Goal: Find specific page/section: Find specific page/section

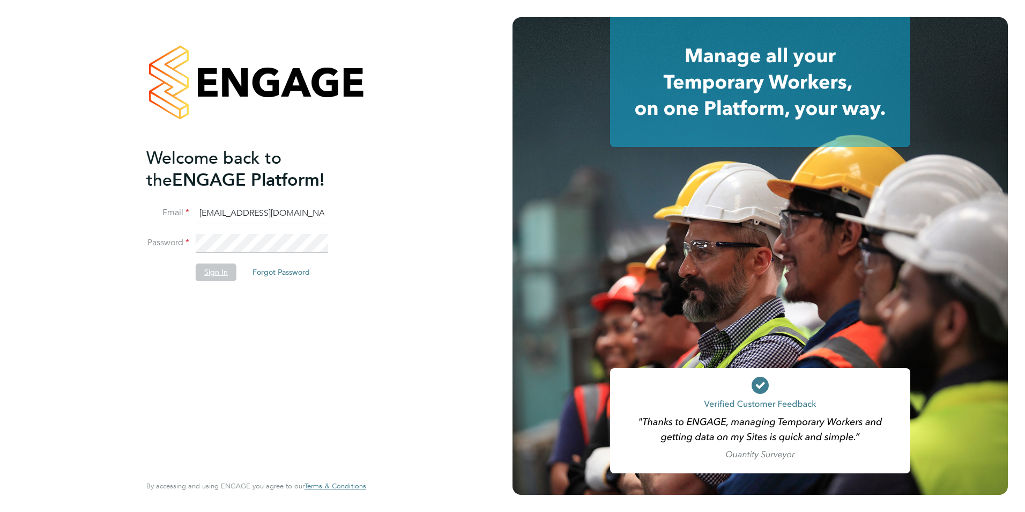
click at [206, 271] on button "Sign In" at bounding box center [216, 271] width 41 height 17
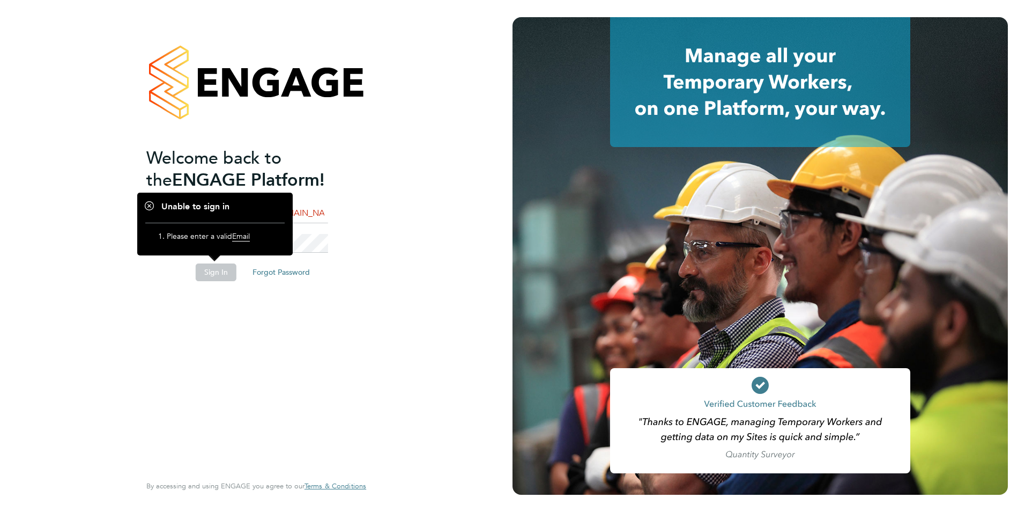
click at [363, 236] on div "Welcome back to the ENGAGE Platform! Email [EMAIL_ADDRESS][DOMAIN_NAME] Passwor…" at bounding box center [256, 253] width 220 height 473
click at [357, 236] on div "Welcome back to the ENGAGE Platform! Email [EMAIL_ADDRESS][DOMAIN_NAME] Passwor…" at bounding box center [256, 253] width 220 height 473
click at [201, 285] on li "Sign In Forgot Password" at bounding box center [250, 277] width 209 height 28
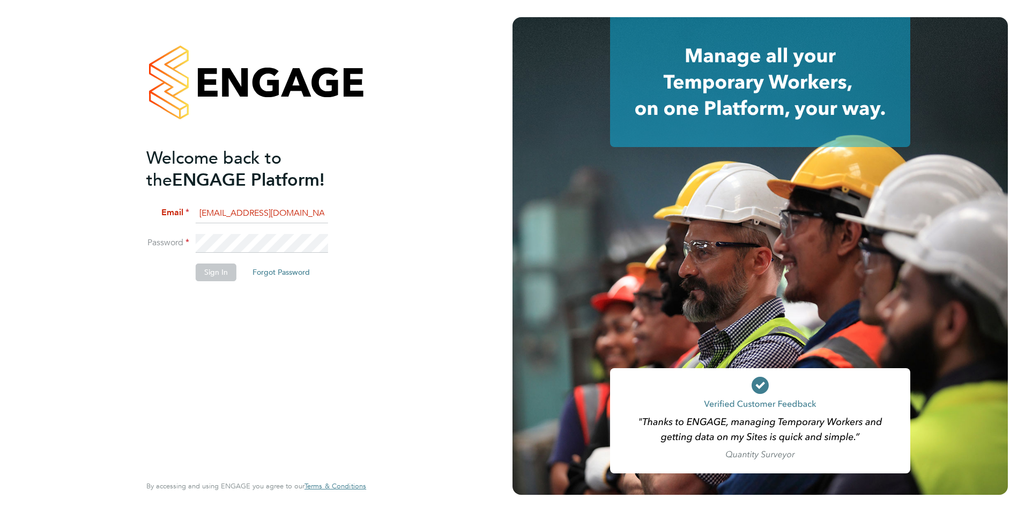
click at [298, 212] on input "fesouth@protocol.co.uk" at bounding box center [262, 213] width 132 height 19
click at [310, 214] on input "fesouth@protocol.co.uk" at bounding box center [262, 213] width 132 height 19
click at [306, 213] on input "fesouth@protocol.co.uk" at bounding box center [262, 213] width 132 height 19
click at [136, 316] on div "Welcome back to the ENGAGE Platform! Email fesouth@protocol.co.uk Password Sign…" at bounding box center [256, 256] width 263 height 512
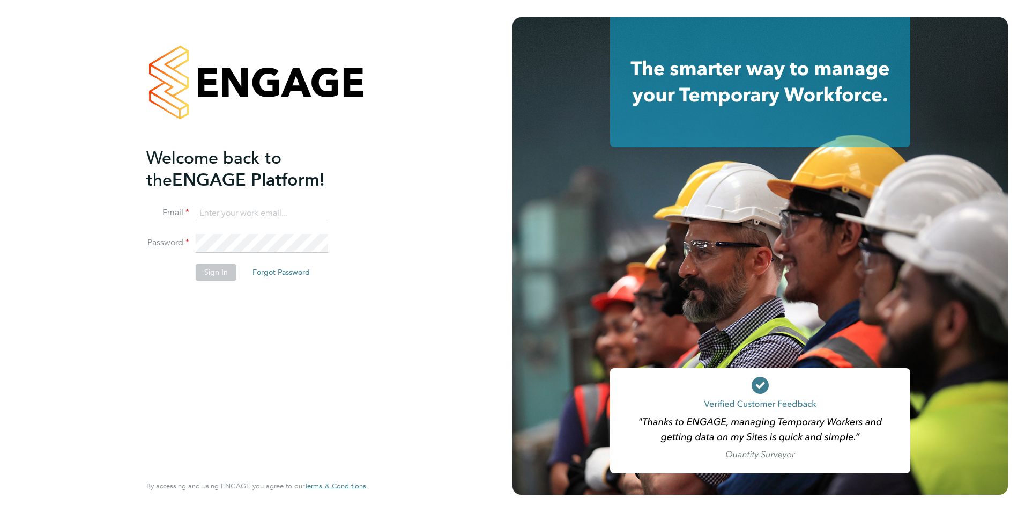
type input "fesouth@protocol.co.uk"
click at [292, 208] on input "fesouth@protocol.co.uk" at bounding box center [262, 213] width 132 height 19
click at [214, 274] on button "Sign In" at bounding box center [216, 271] width 41 height 17
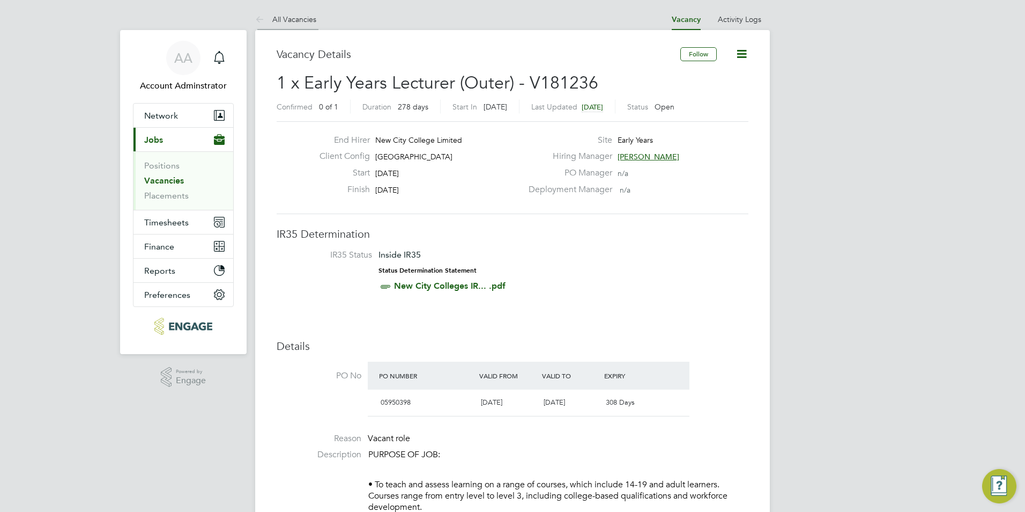
click at [302, 17] on link "All Vacancies" at bounding box center [285, 19] width 61 height 10
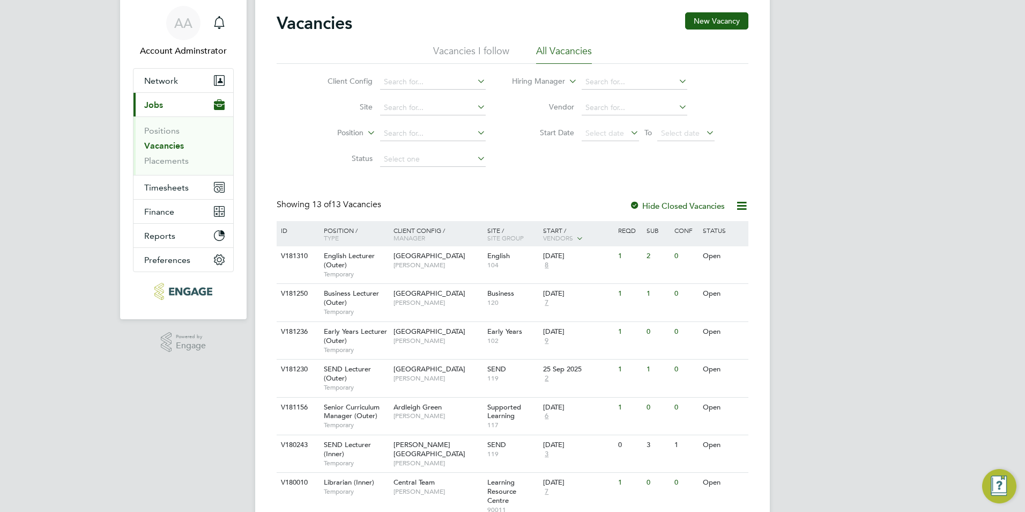
scroll to position [54, 0]
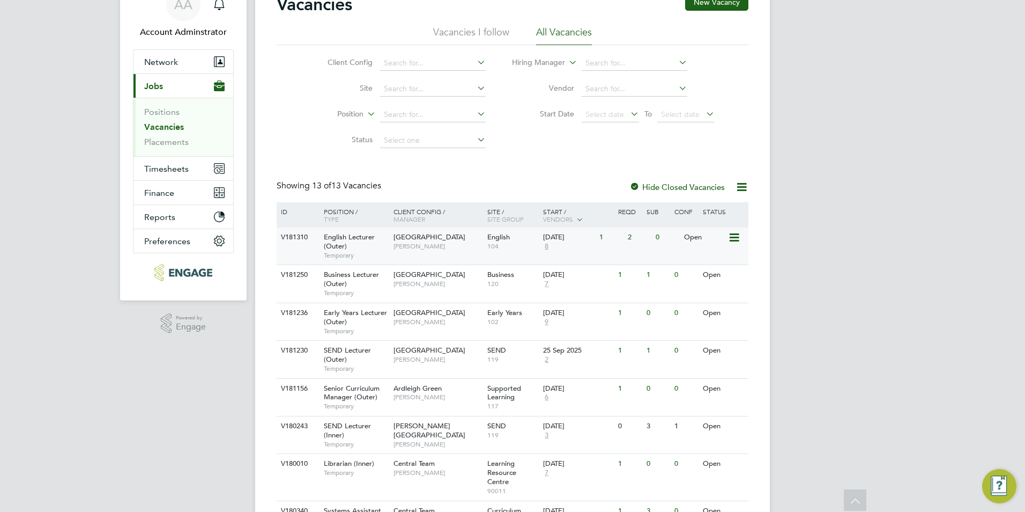
click at [354, 234] on span "English Lecturer (Outer)" at bounding box center [349, 241] width 51 height 18
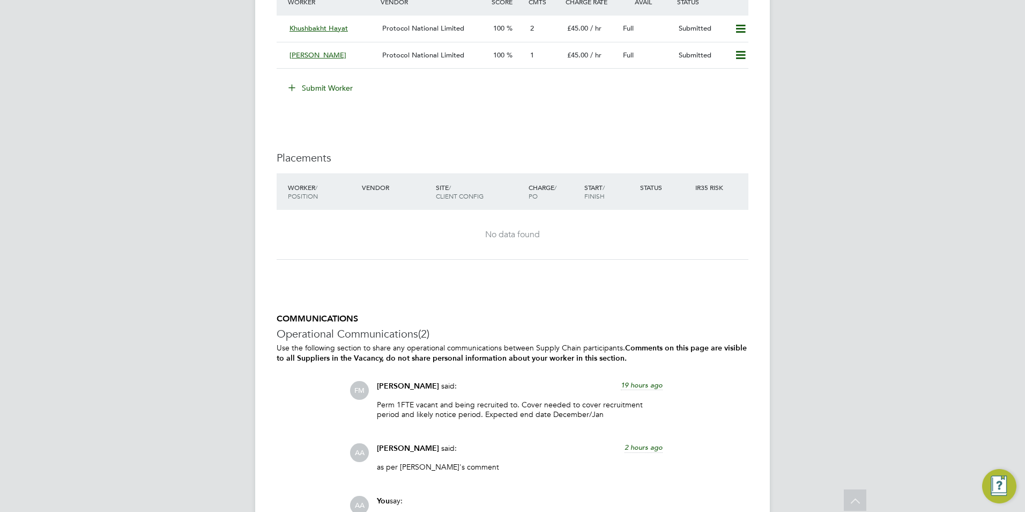
scroll to position [1821, 0]
